Goal: Navigation & Orientation: Understand site structure

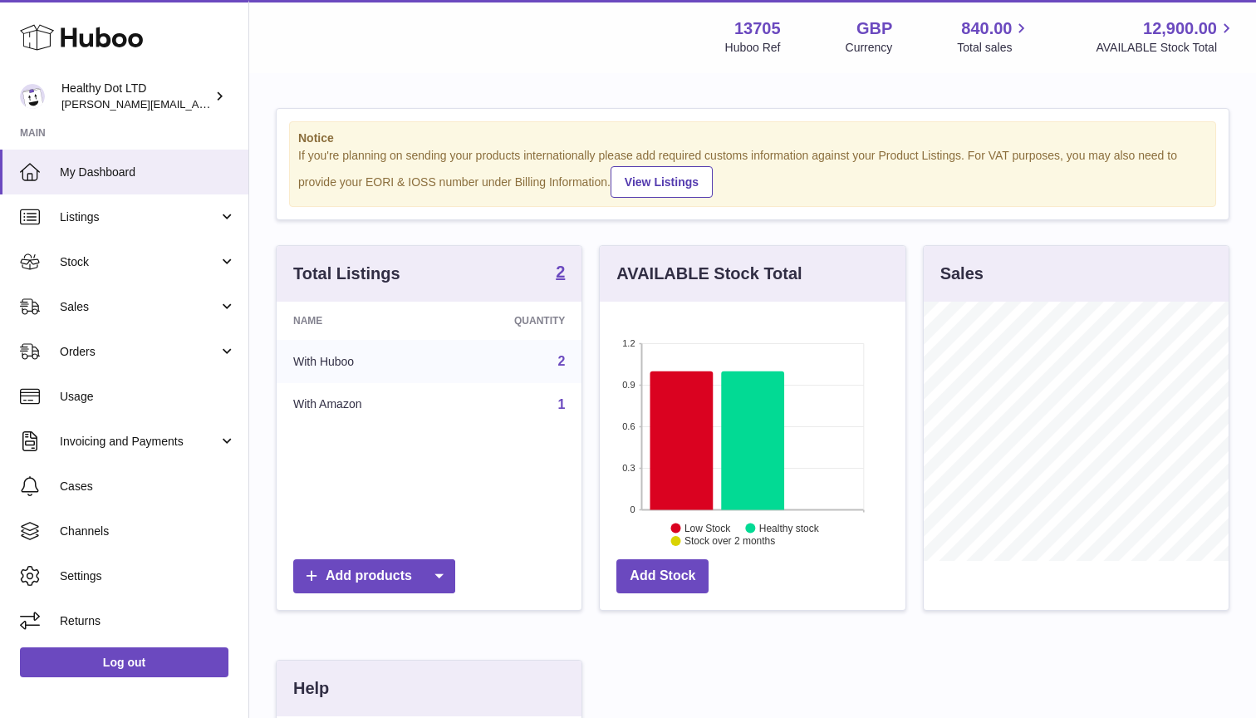
scroll to position [259, 306]
click at [687, 436] on icon at bounding box center [682, 440] width 63 height 139
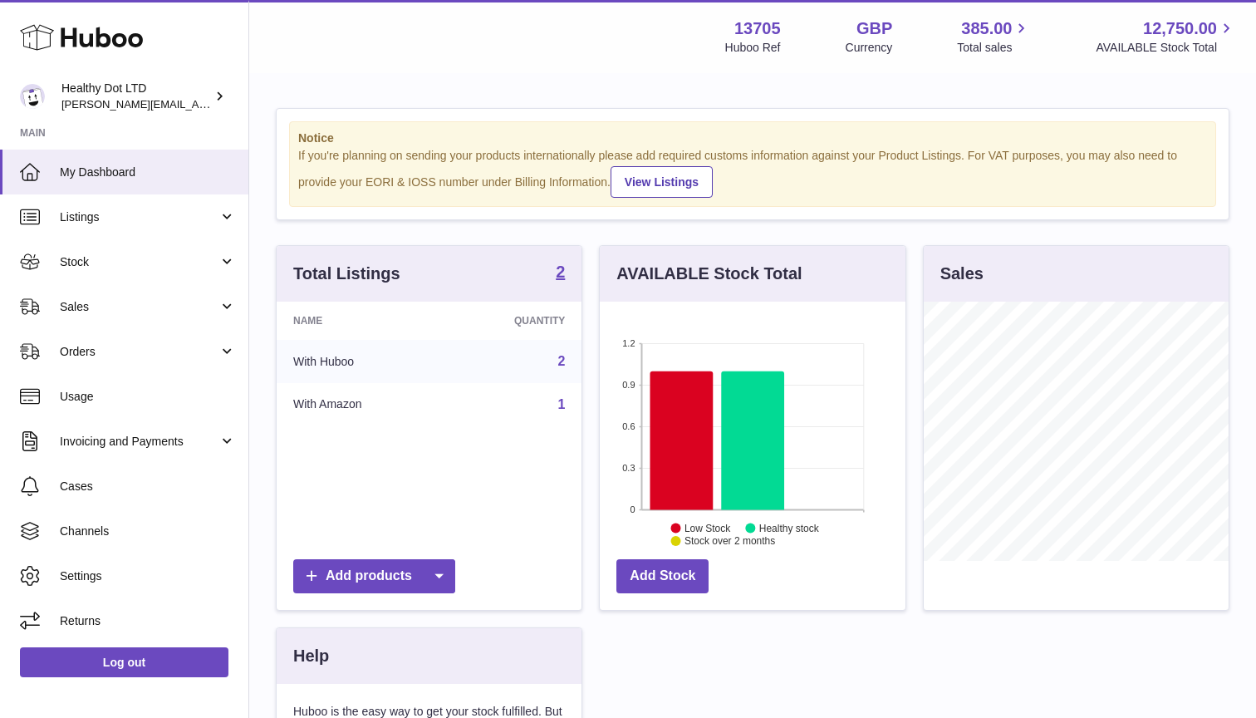
scroll to position [259, 306]
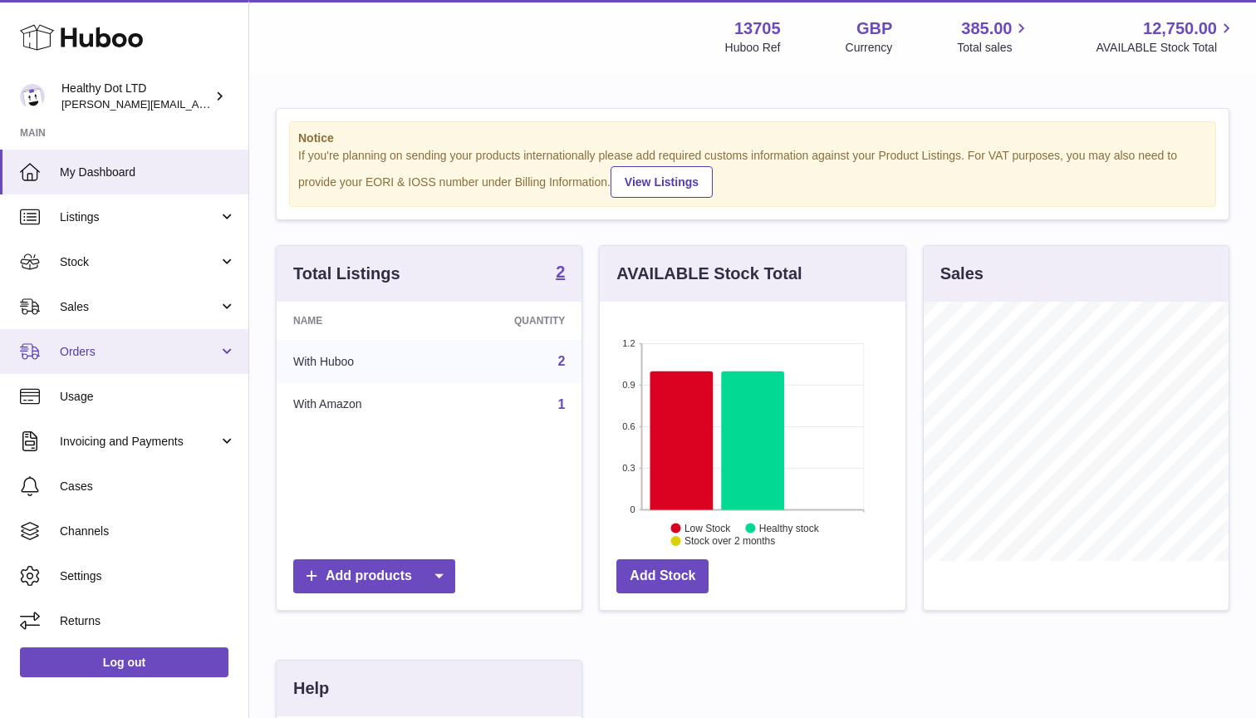
click at [142, 351] on span "Orders" at bounding box center [139, 352] width 159 height 16
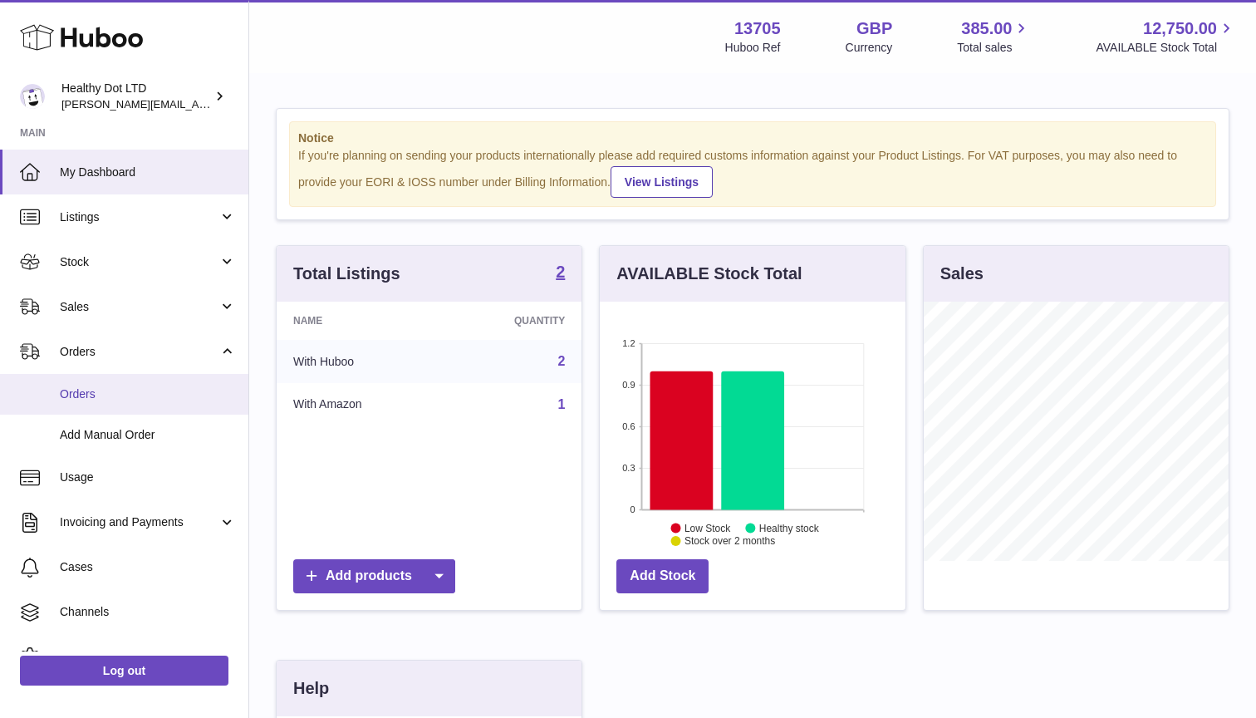
click at [142, 398] on span "Orders" at bounding box center [148, 394] width 176 height 16
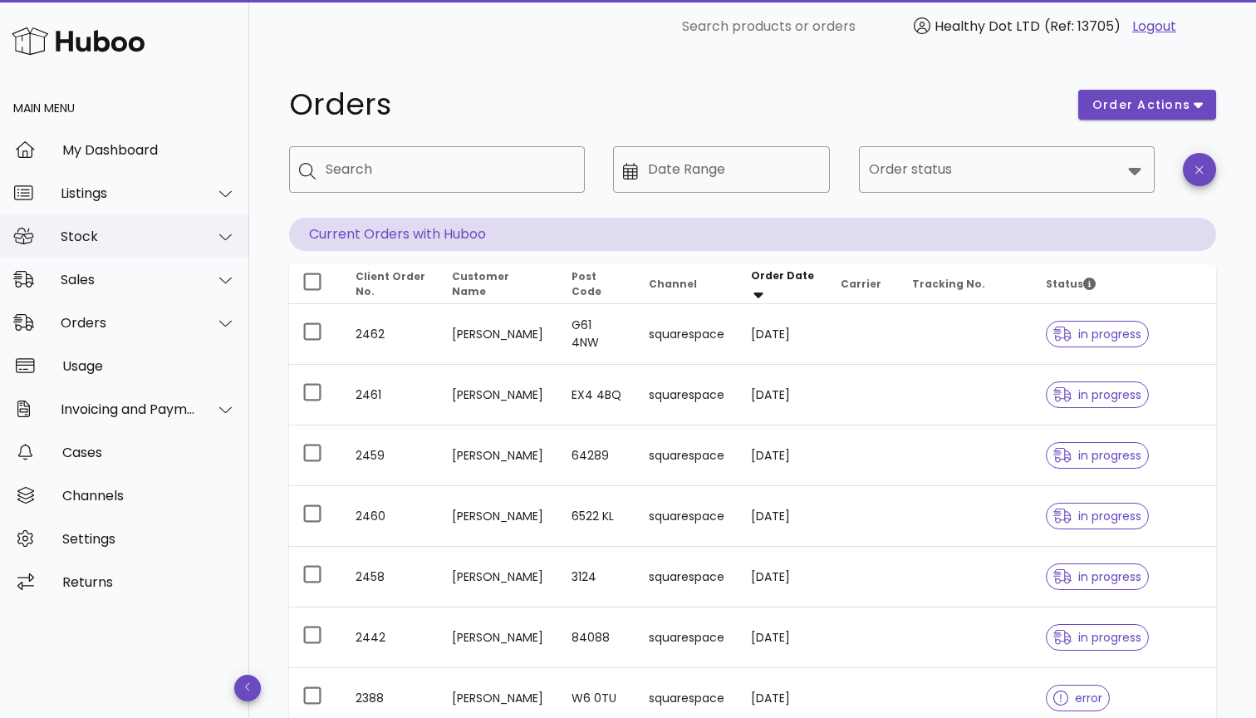
click at [162, 242] on div "Stock" at bounding box center [128, 236] width 135 height 16
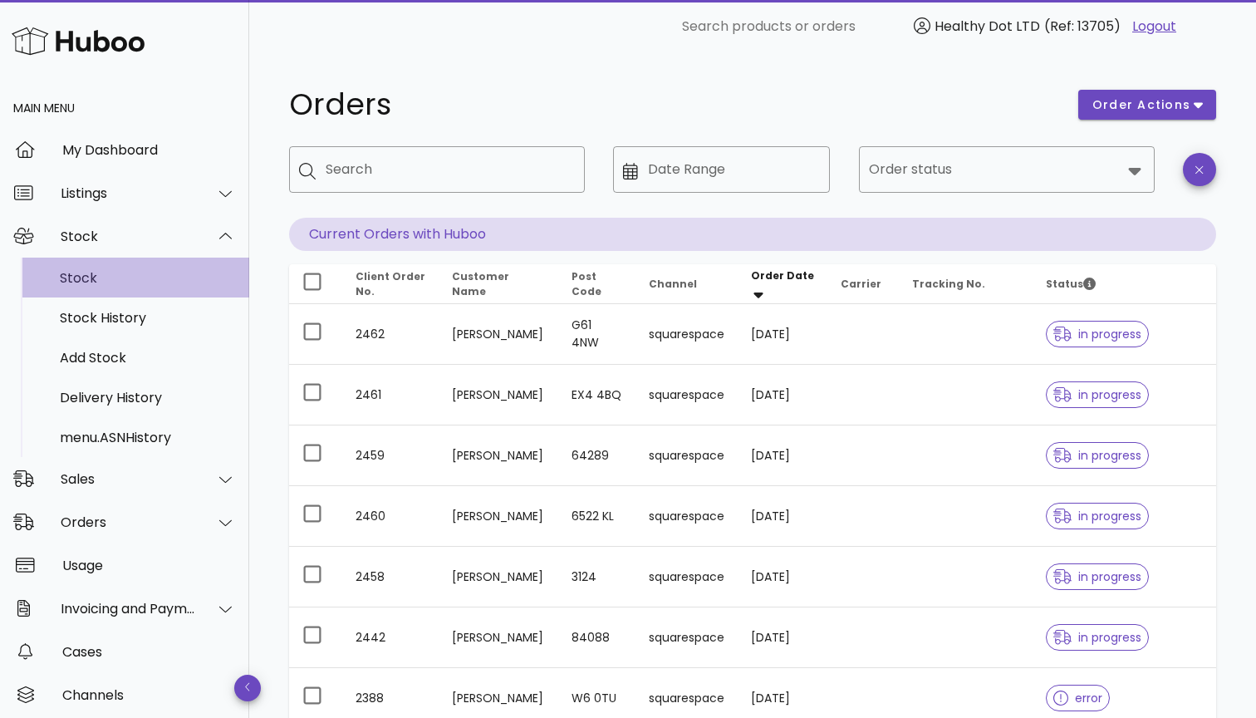
click at [156, 287] on div "Stock" at bounding box center [148, 278] width 176 height 36
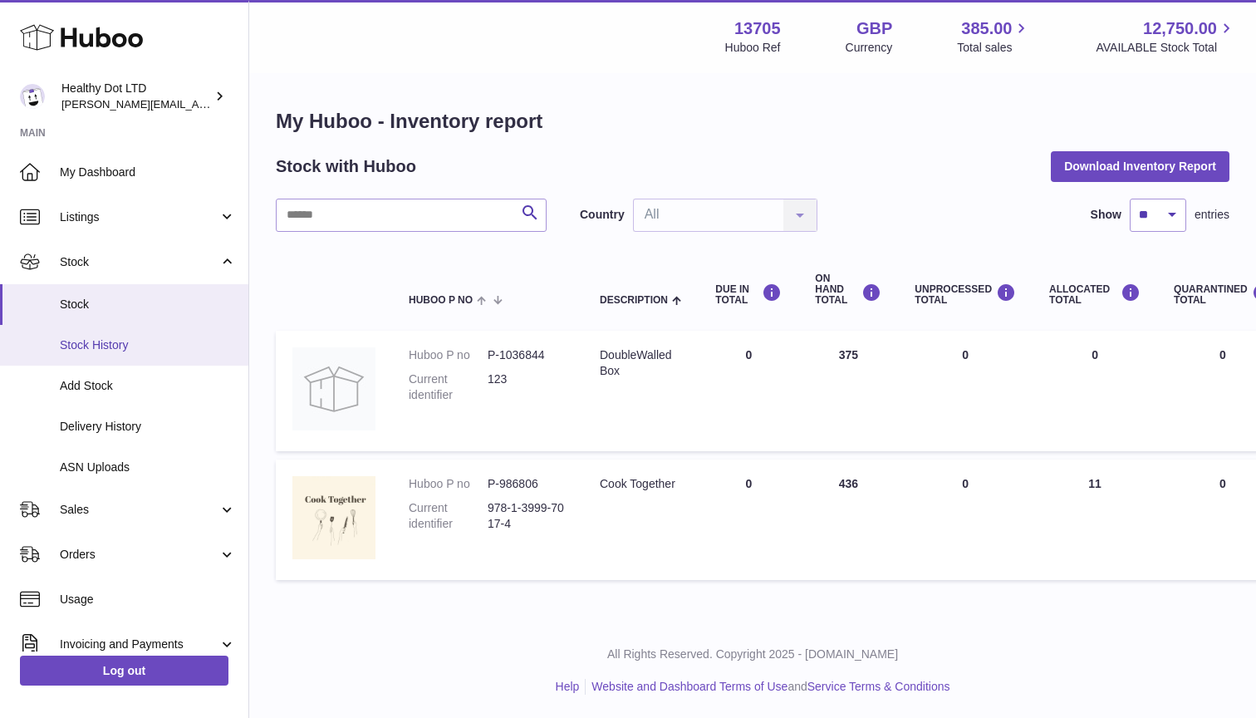
click at [160, 342] on span "Stock History" at bounding box center [148, 345] width 176 height 16
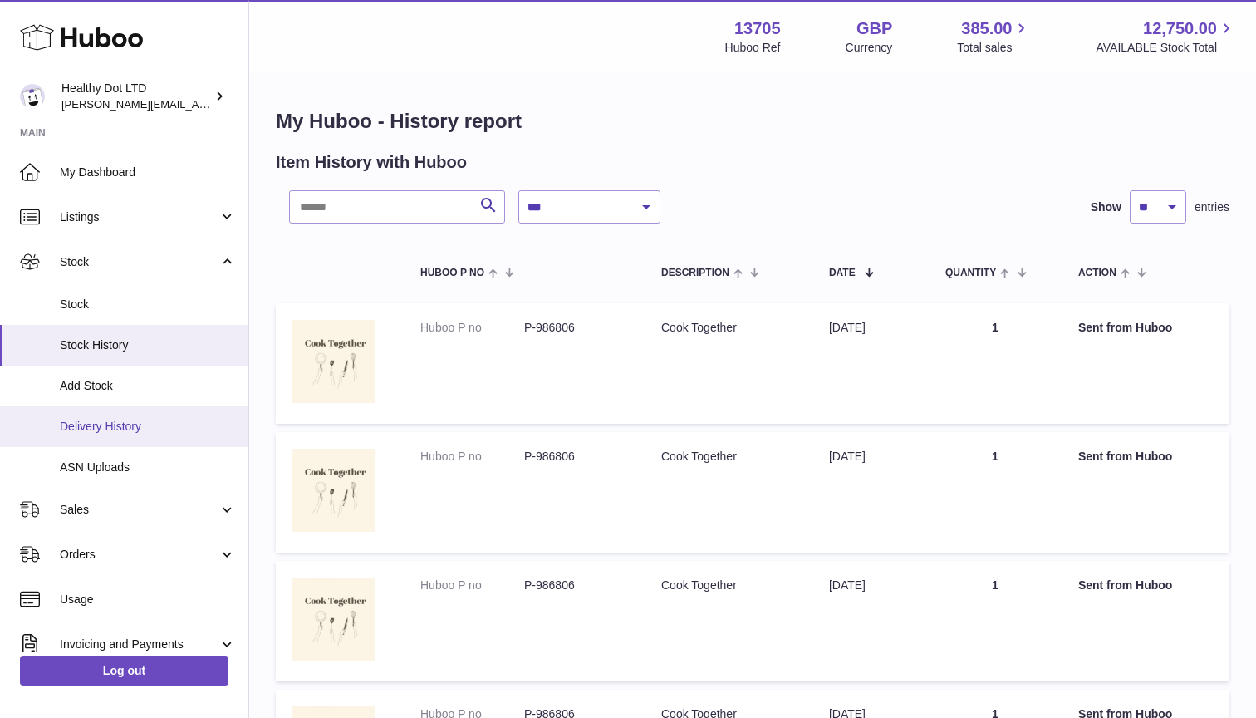
click at [87, 429] on span "Delivery History" at bounding box center [148, 427] width 176 height 16
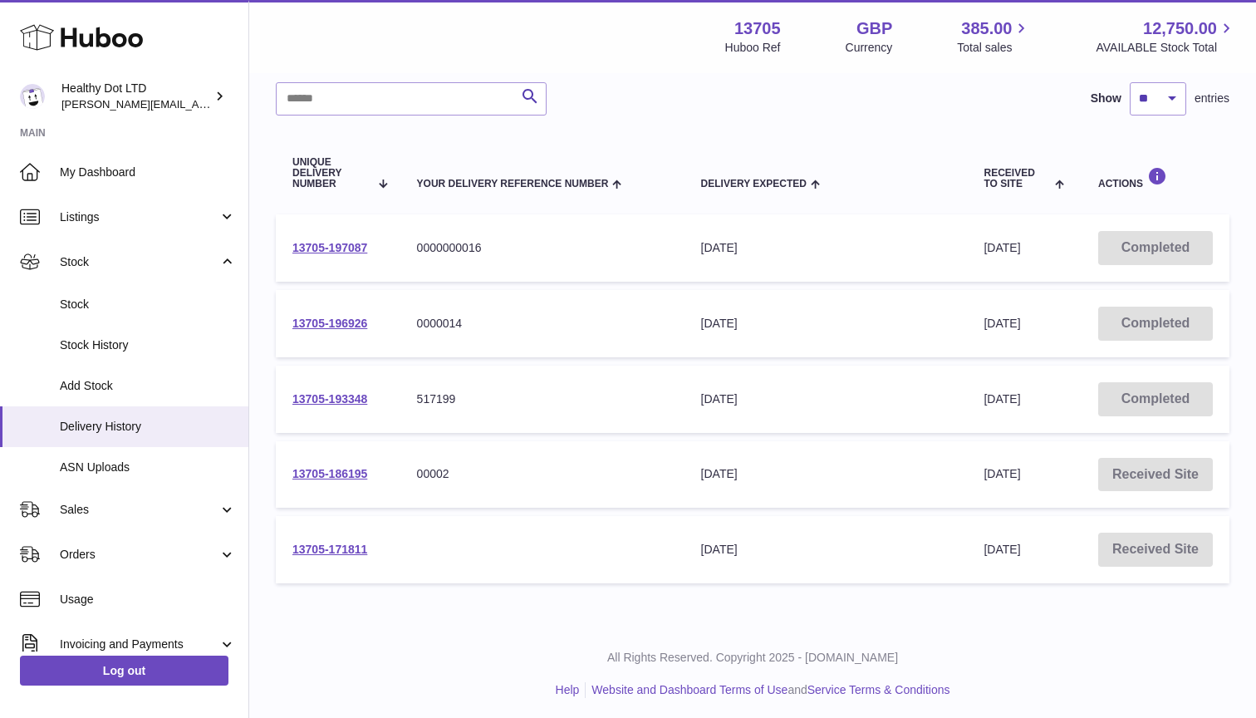
scroll to position [124, 0]
click at [199, 161] on link "My Dashboard" at bounding box center [124, 172] width 248 height 45
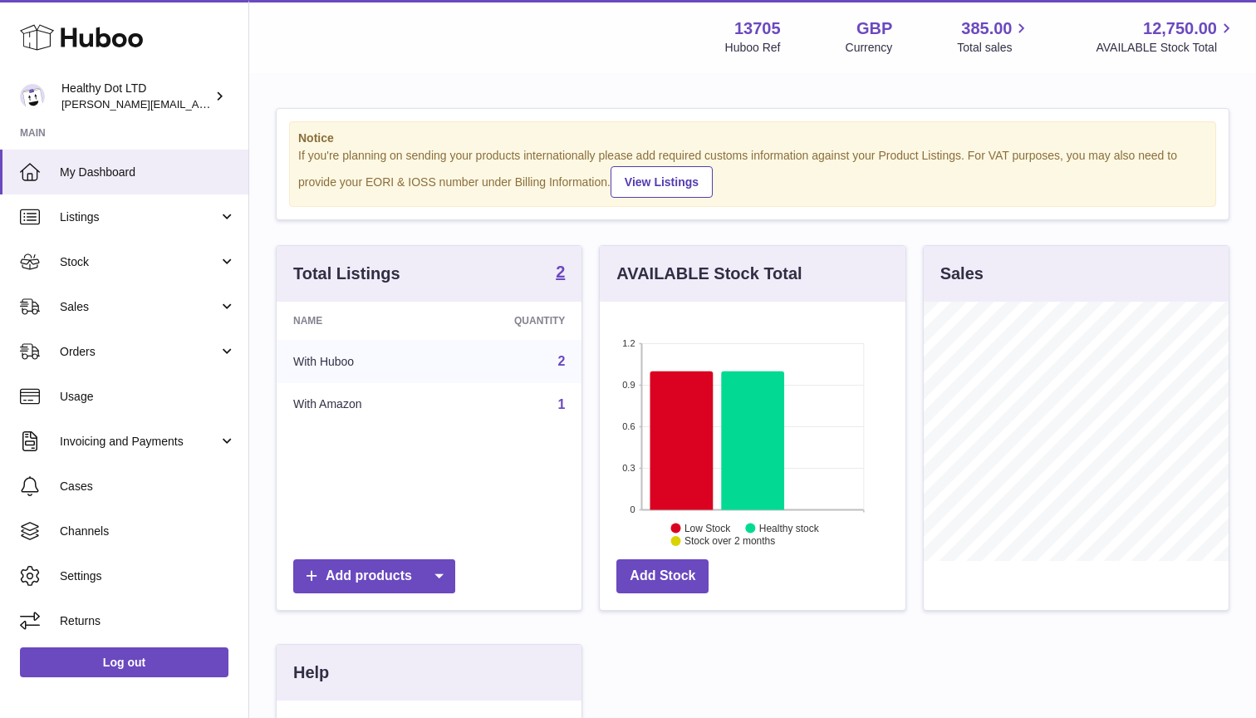
scroll to position [259, 306]
